Goal: Navigation & Orientation: Find specific page/section

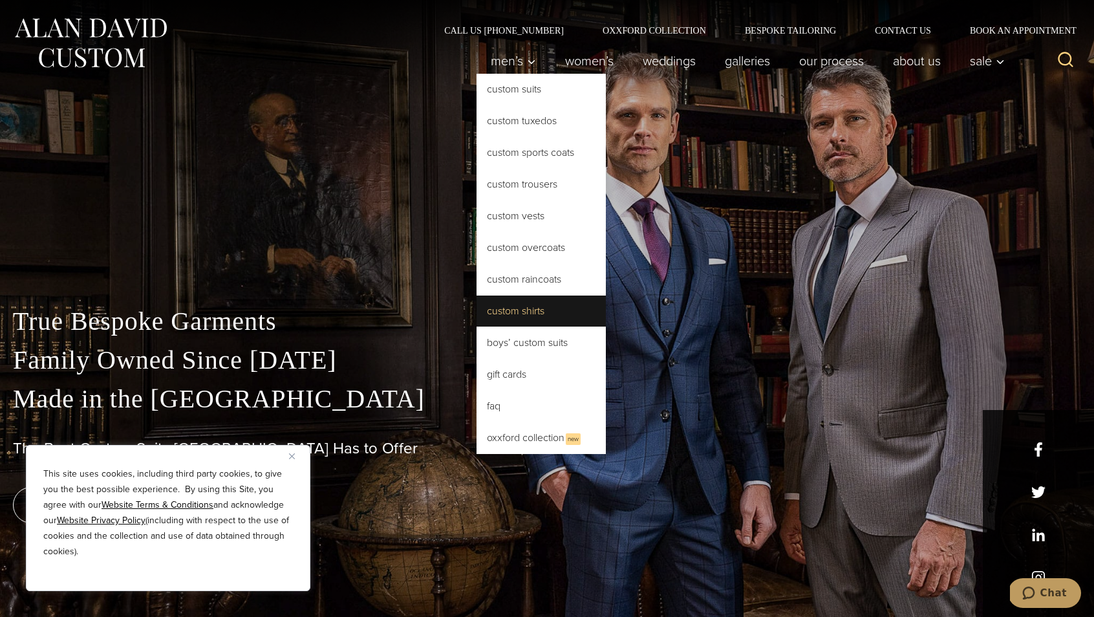
click at [519, 297] on link "Custom Shirts" at bounding box center [540, 310] width 129 height 31
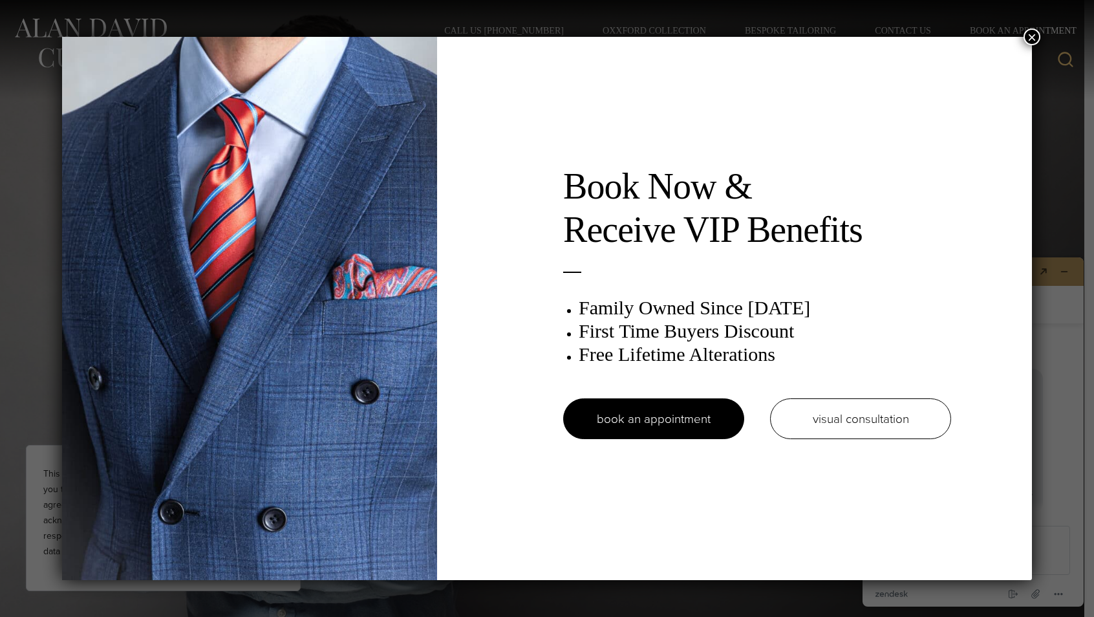
click at [1033, 37] on button "×" at bounding box center [1031, 36] width 17 height 17
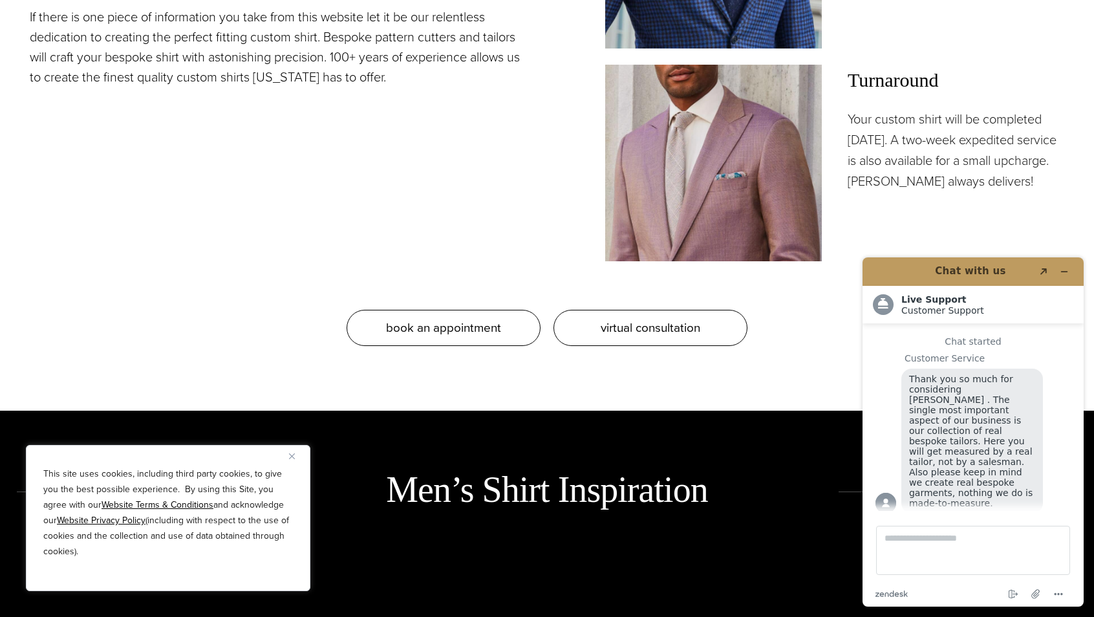
scroll to position [1425, 0]
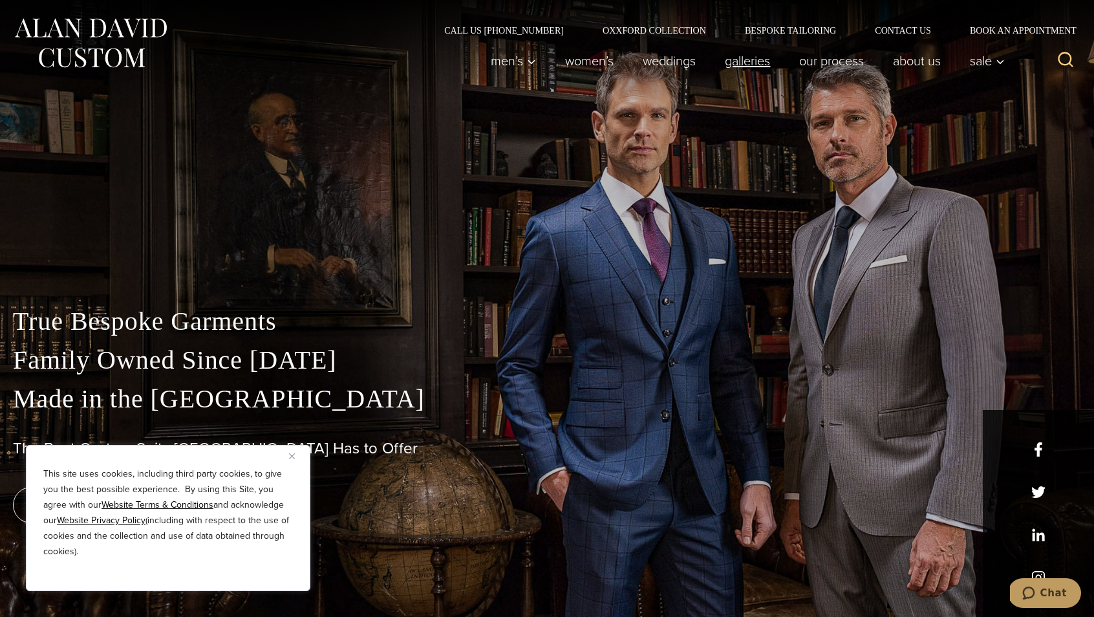
click at [754, 63] on link "Galleries" at bounding box center [747, 61] width 74 height 26
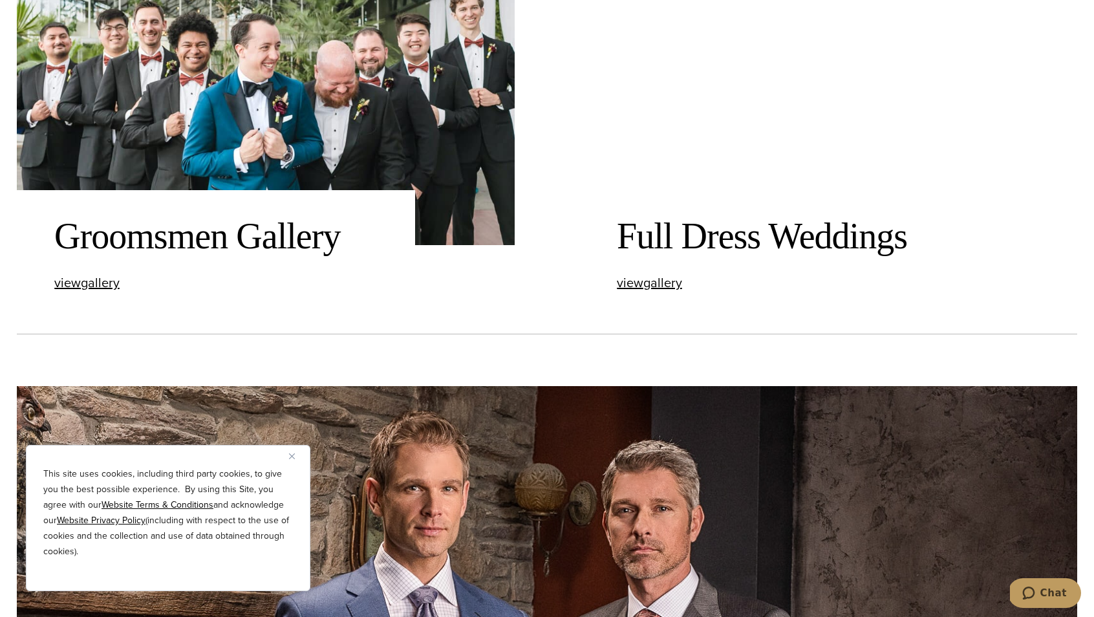
scroll to position [2524, 0]
